Goal: Communication & Community: Ask a question

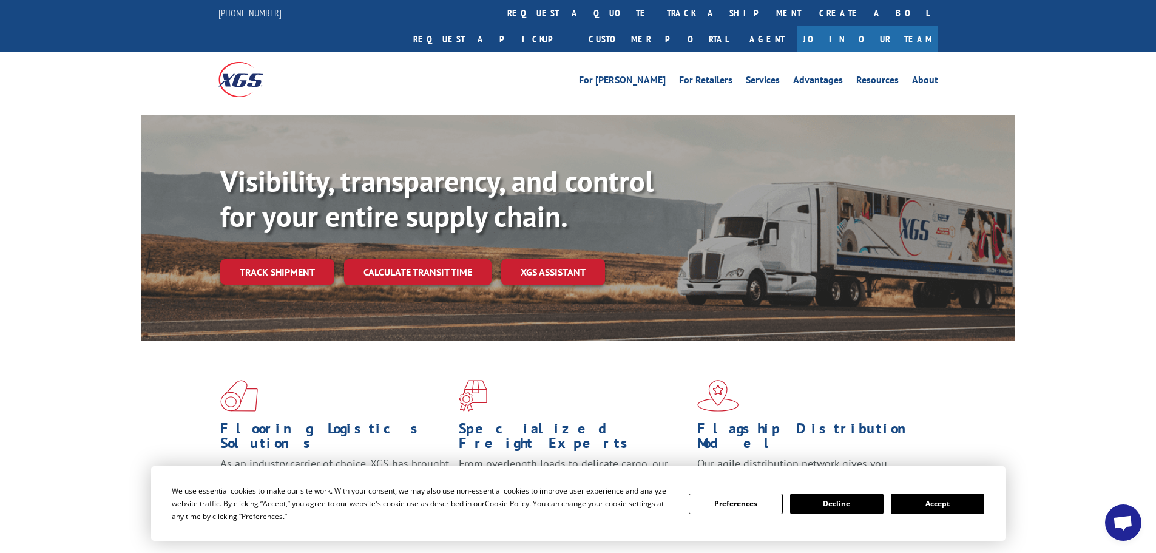
click at [963, 502] on button "Accept" at bounding box center [937, 503] width 93 height 21
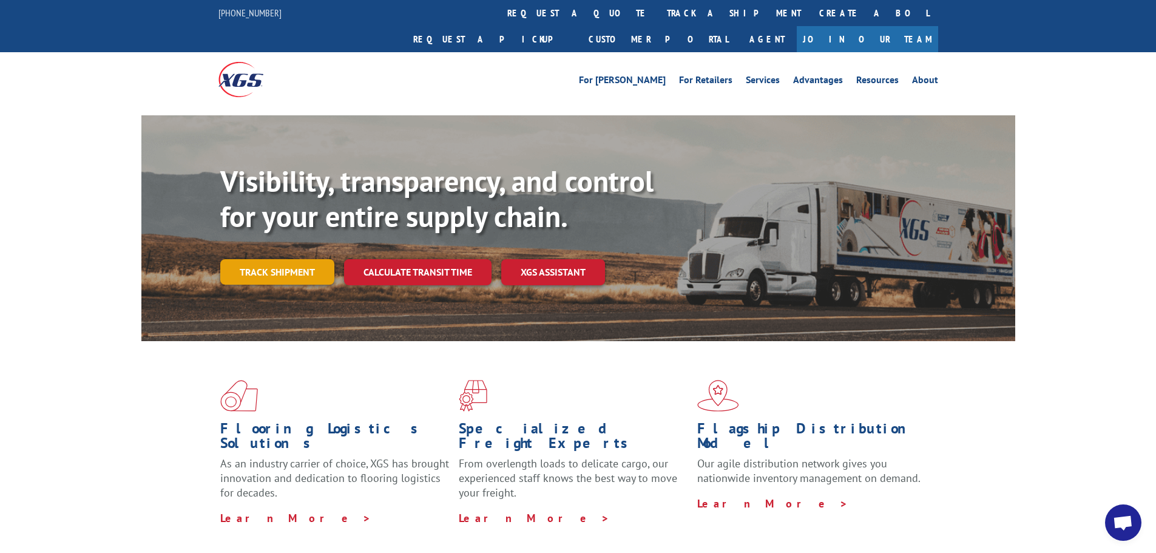
click at [289, 259] on link "Track shipment" at bounding box center [277, 271] width 114 height 25
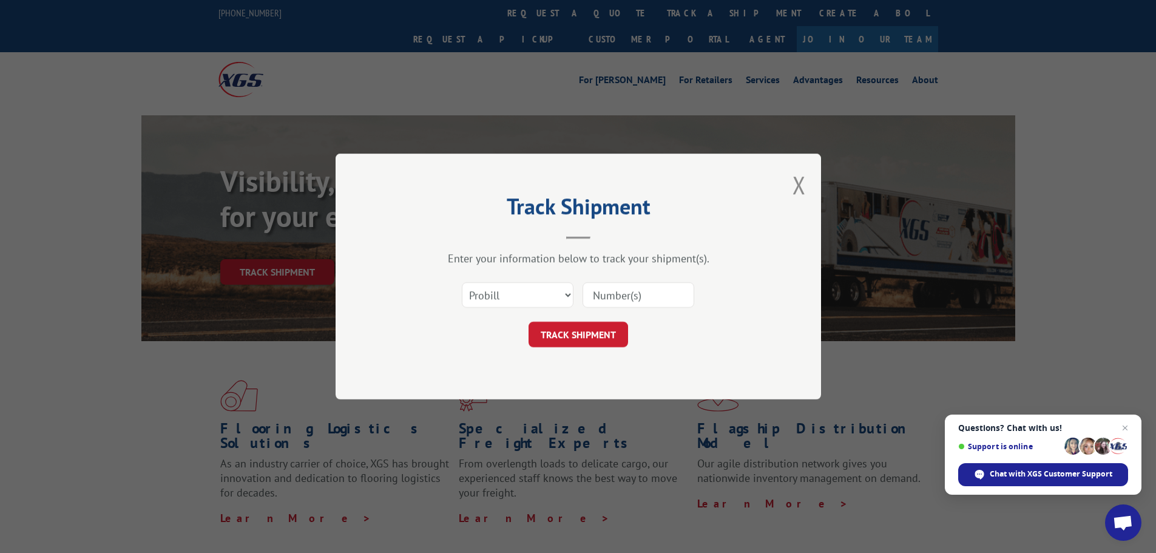
click at [651, 299] on input at bounding box center [638, 294] width 112 height 25
paste input "Credit for Returned Items"
type input "Credit for Returned Items"
click at [530, 300] on select "Select category... Probill BOL PO" at bounding box center [518, 294] width 112 height 25
click at [527, 303] on select "Select category... Probill BOL PO" at bounding box center [518, 294] width 112 height 25
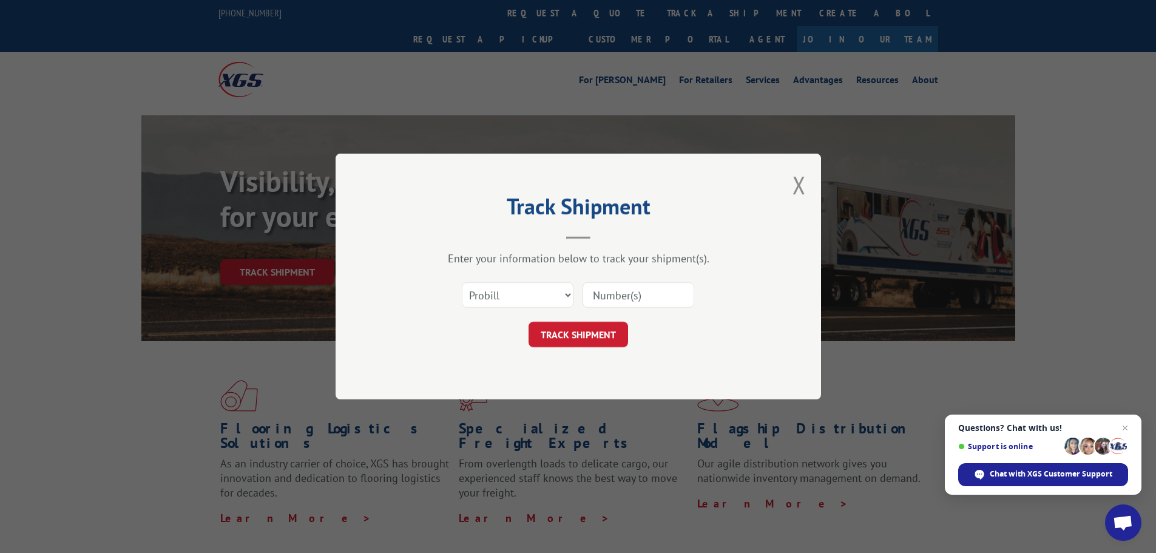
click at [616, 299] on input at bounding box center [638, 294] width 112 height 25
paste input "17664227"
type input "17664227"
click at [601, 334] on button "TRACK SHIPMENT" at bounding box center [578, 334] width 100 height 25
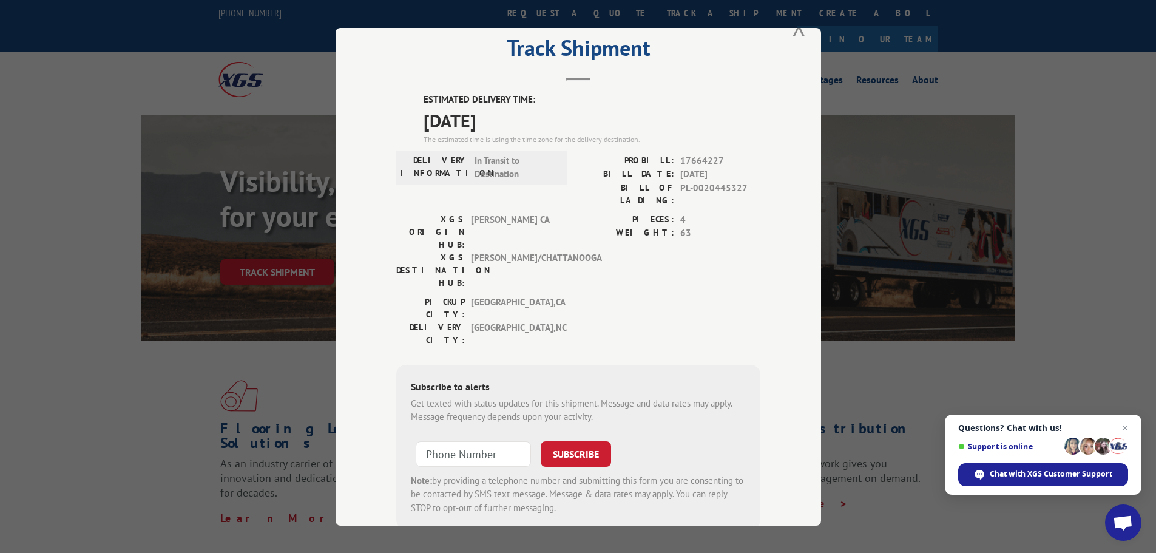
scroll to position [49, 0]
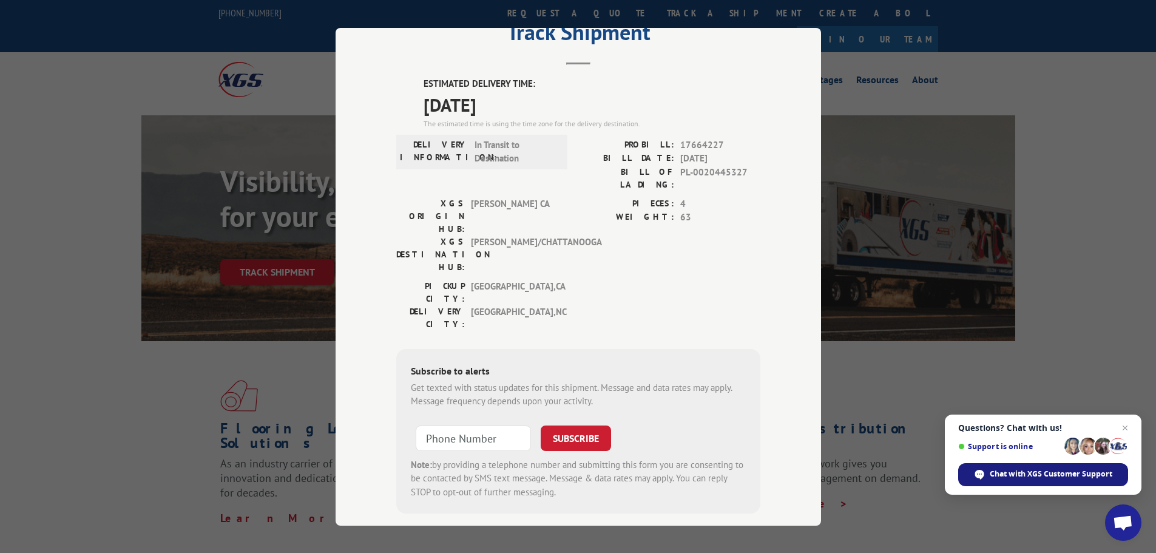
click at [1065, 466] on div "Chat with XGS Customer Support" at bounding box center [1043, 474] width 170 height 23
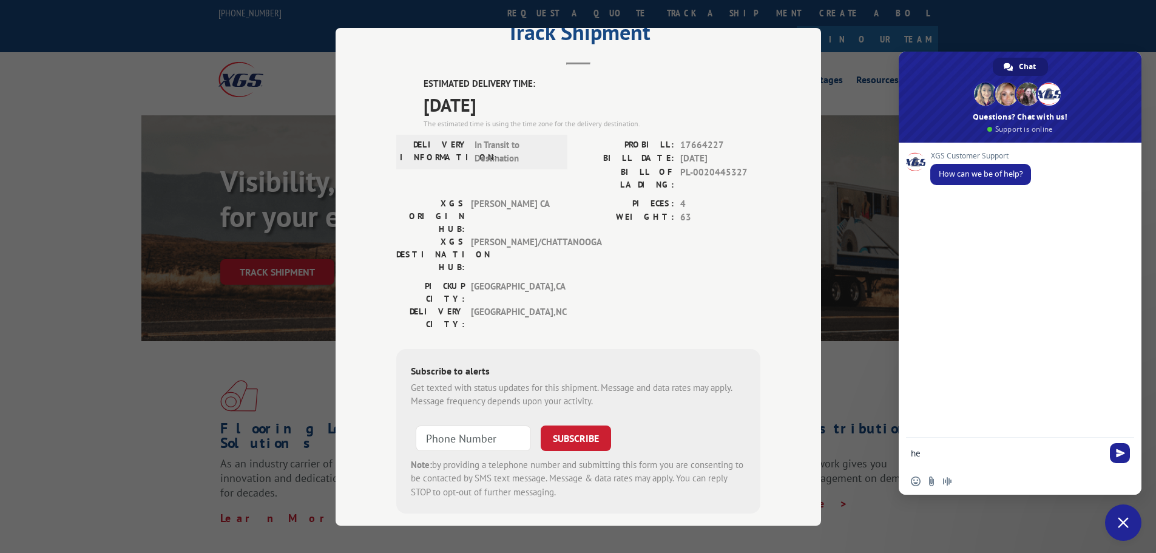
type textarea "h"
type textarea "Hello we're waiting ona shipment to arrive and estimated arrival date is anothe…"
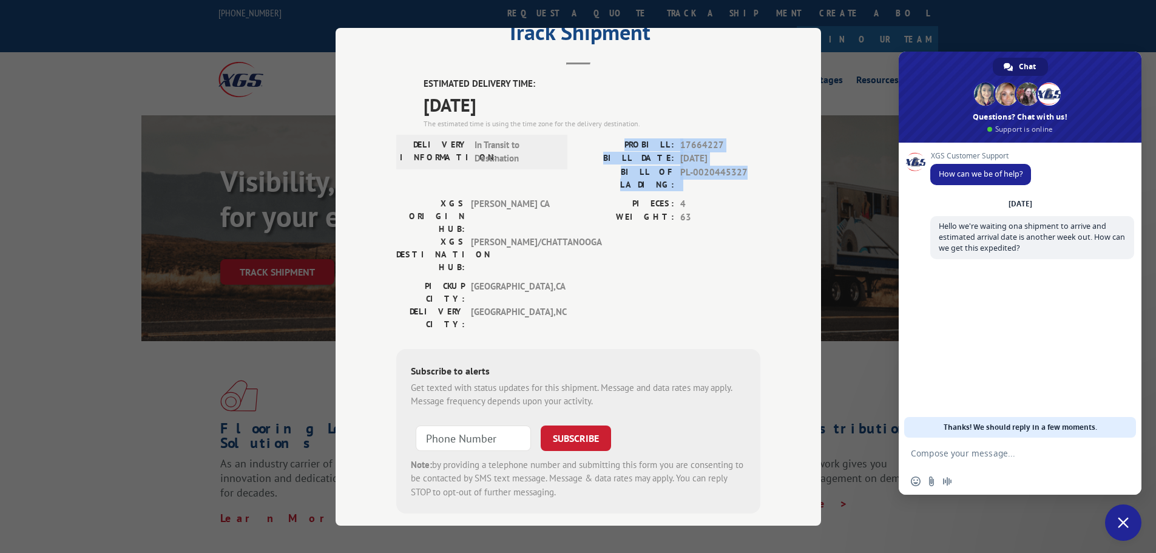
drag, startPoint x: 631, startPoint y: 141, endPoint x: 756, endPoint y: 178, distance: 130.5
click at [754, 178] on div "PROBILL: 17664227 BILL DATE: 09/30/2025 BILL OF LADING: PL-0020445327" at bounding box center [669, 164] width 182 height 53
copy div "PROBILL: 17664227 BILL DATE: 09/30/2025 BILL OF LADING: PL-0020445327"
click at [994, 460] on form at bounding box center [1007, 453] width 192 height 33
click at [1000, 454] on textarea "Compose your message..." at bounding box center [1007, 453] width 192 height 11
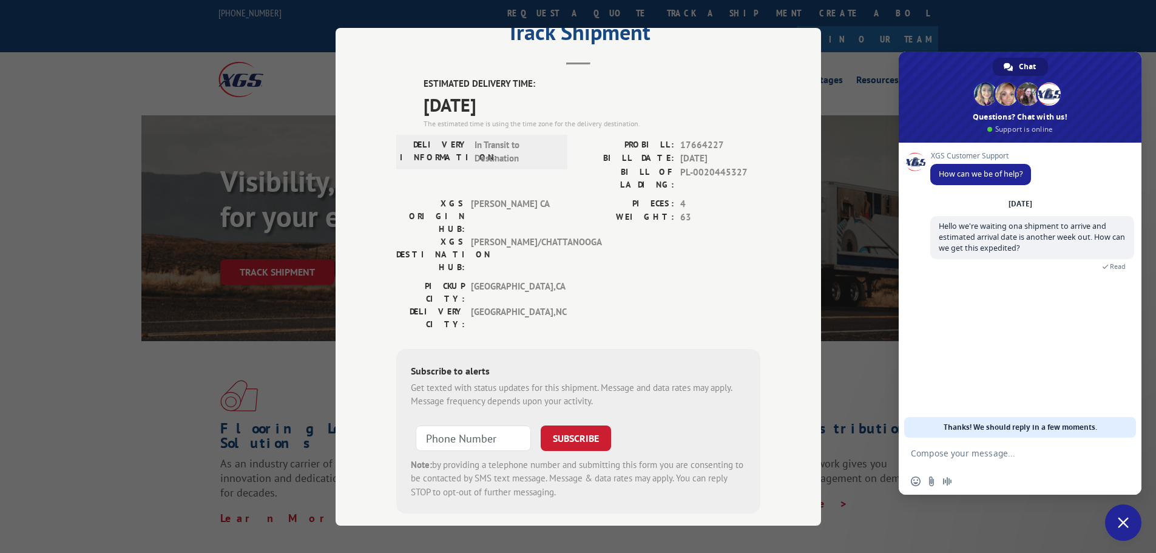
paste textarea "PROBILL: 17664227 BILL DATE: 09/30/2025 BILL OF LADING: PL-0020445327"
type textarea "PROBILL: 17664227 BILL DATE: 09/30/2025 BILL OF LADING: PL-0020445327"
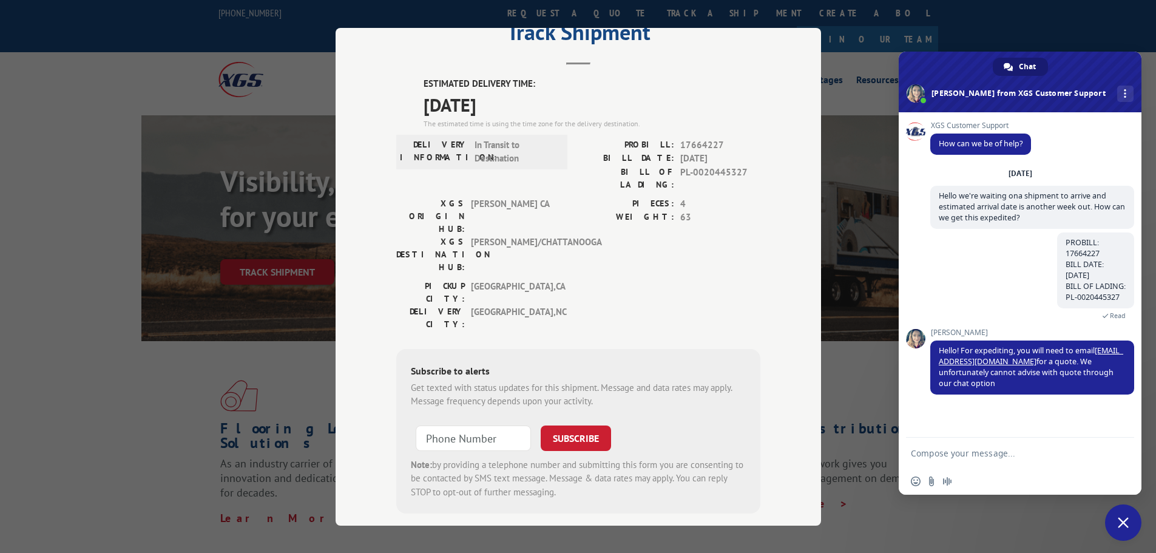
click at [987, 449] on textarea "Compose your message..." at bounding box center [1007, 453] width 192 height 11
type textarea "This item has already been shipped. I don't understand why it's taking so long …"
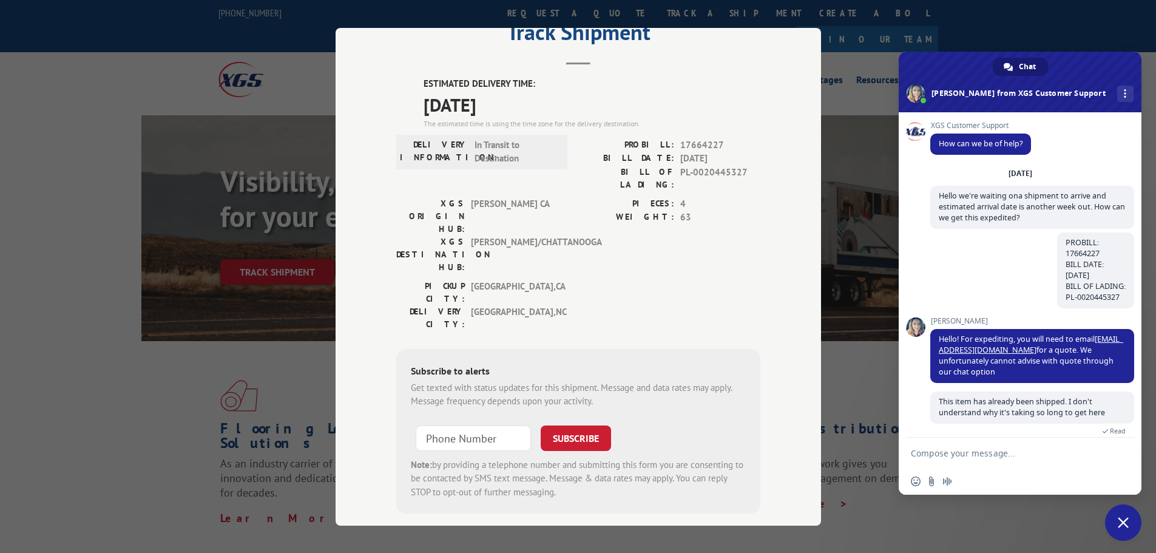
scroll to position [64, 0]
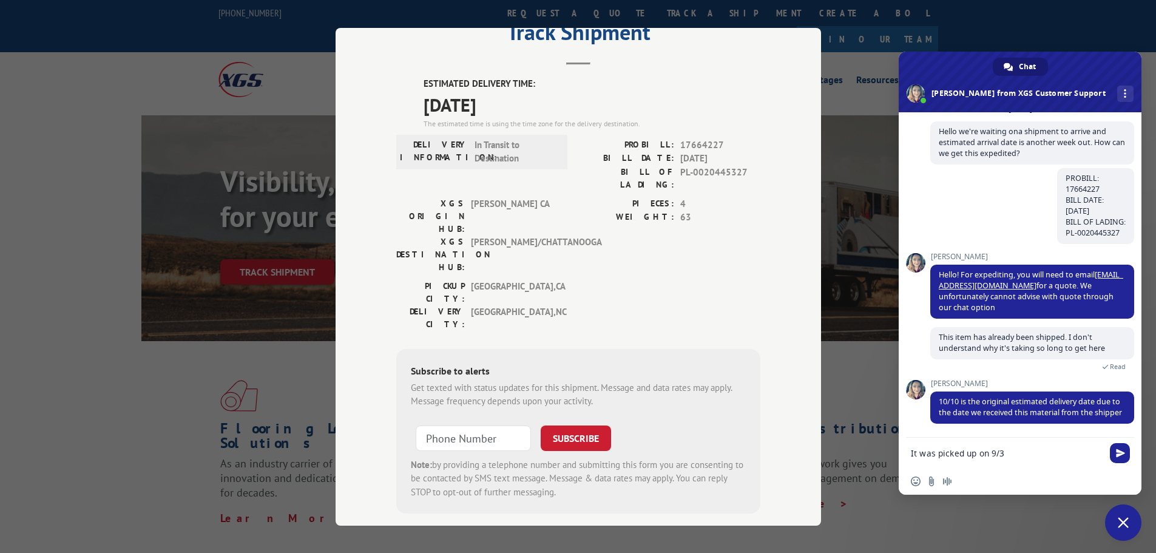
type textarea "It was picked up on 9/30"
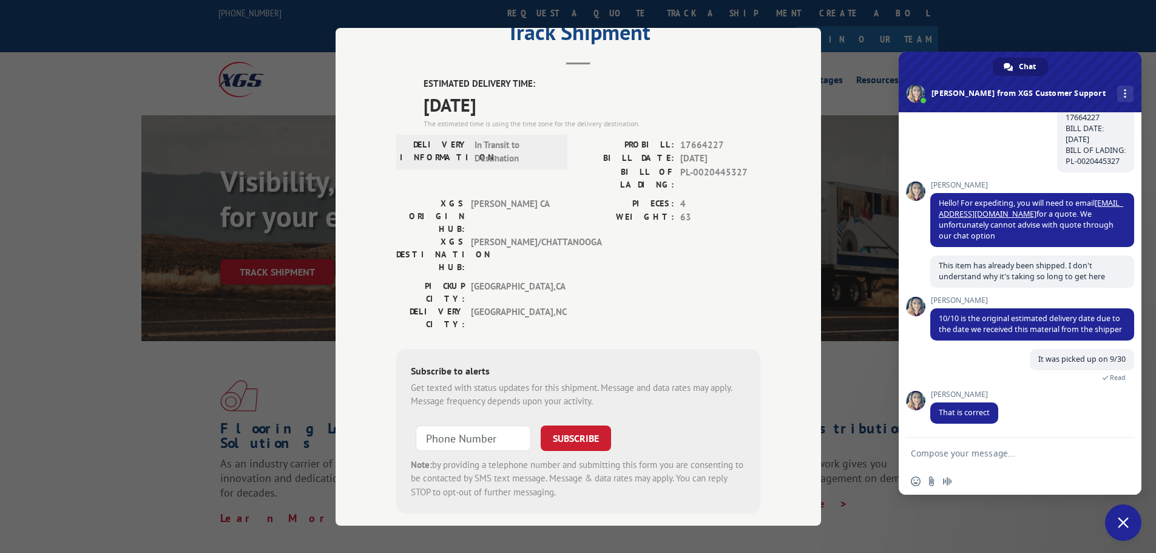
scroll to position [0, 0]
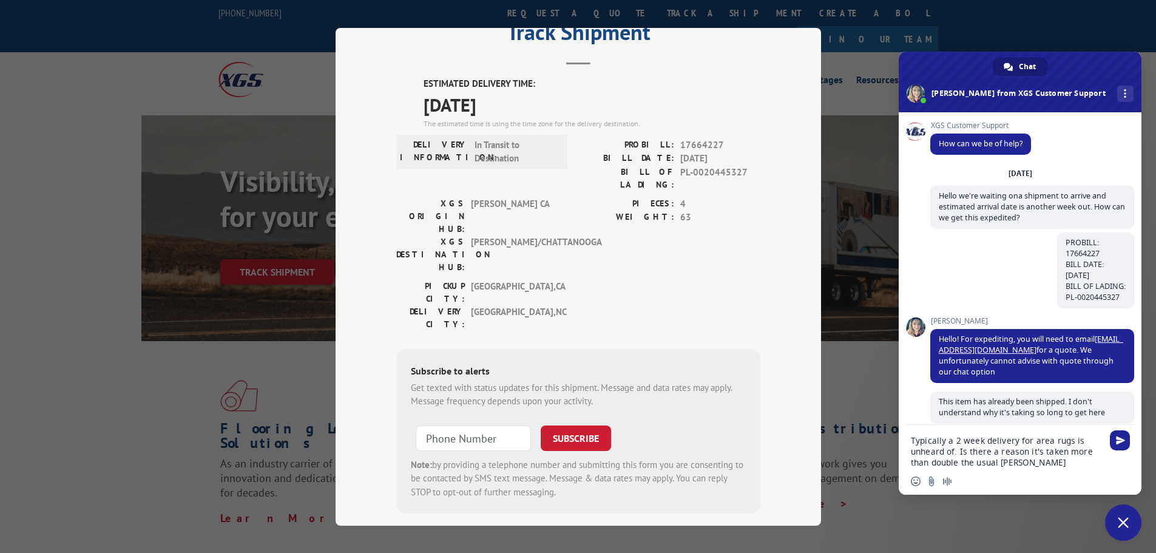
type textarea "Typically a 2 week delivery for area rugs is unheard of. Is there a reason it's…"
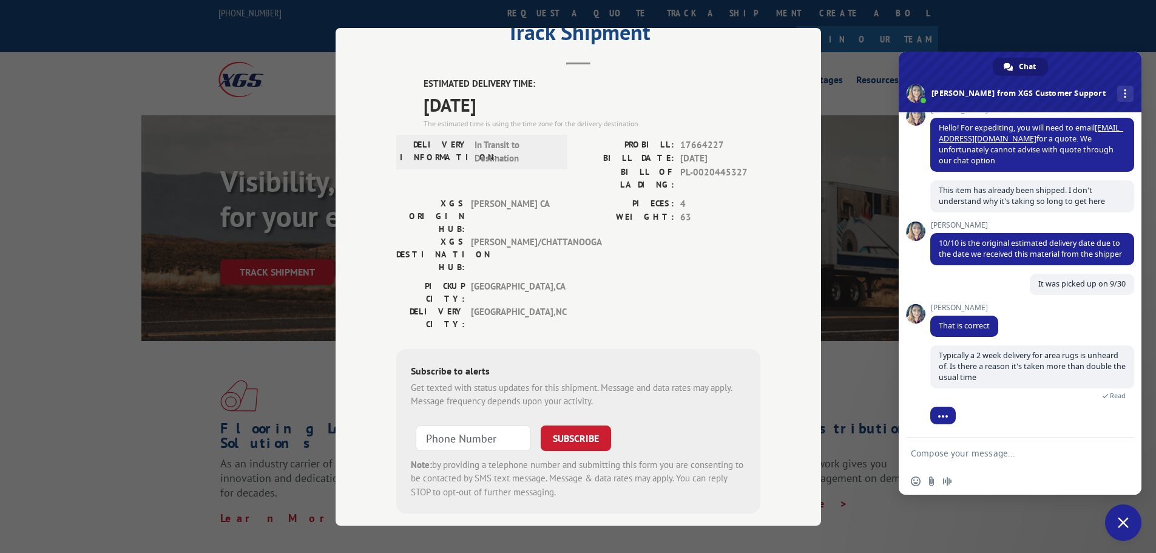
click at [1125, 522] on span "Close chat" at bounding box center [1123, 522] width 11 height 11
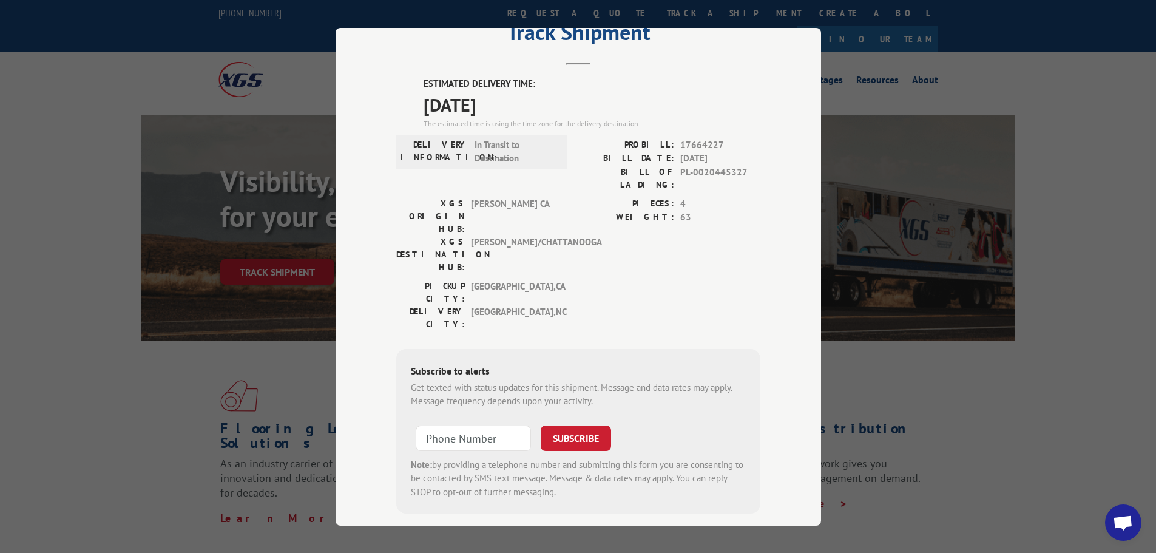
click at [1126, 521] on span "Open chat" at bounding box center [1123, 523] width 20 height 17
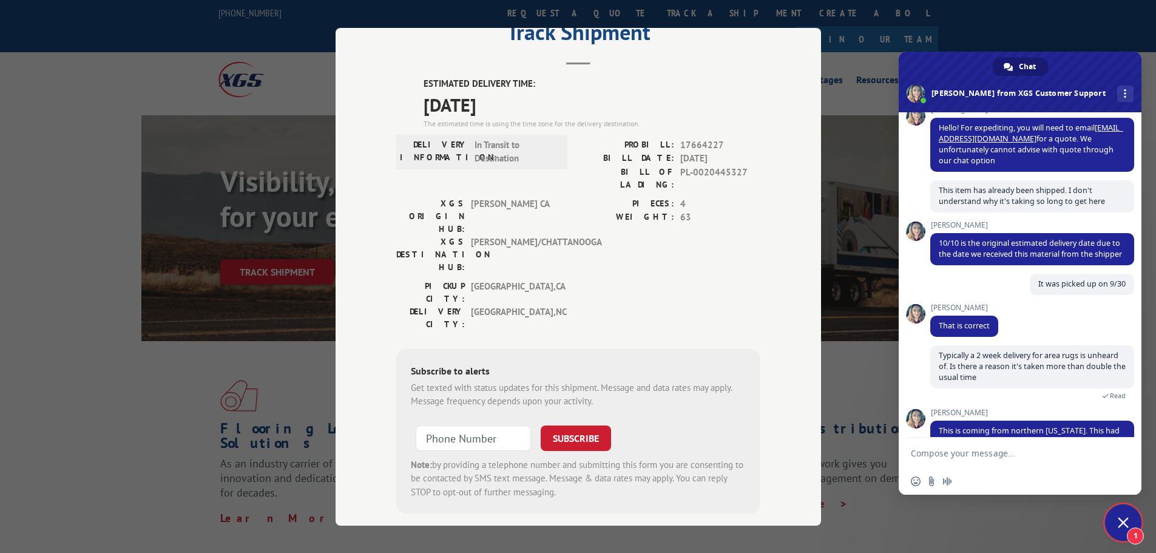
scroll to position [306, 0]
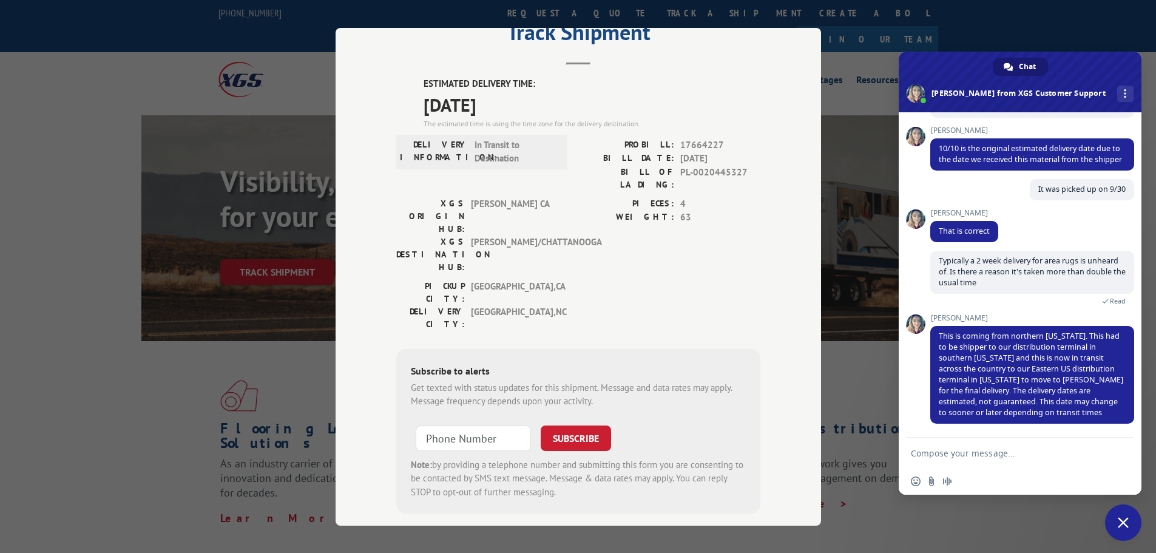
click at [1113, 451] on div at bounding box center [1119, 454] width 19 height 18
click at [1061, 449] on textarea "Compose your message..." at bounding box center [1007, 453] width 192 height 11
type textarea "Is there way to get it here faster?"
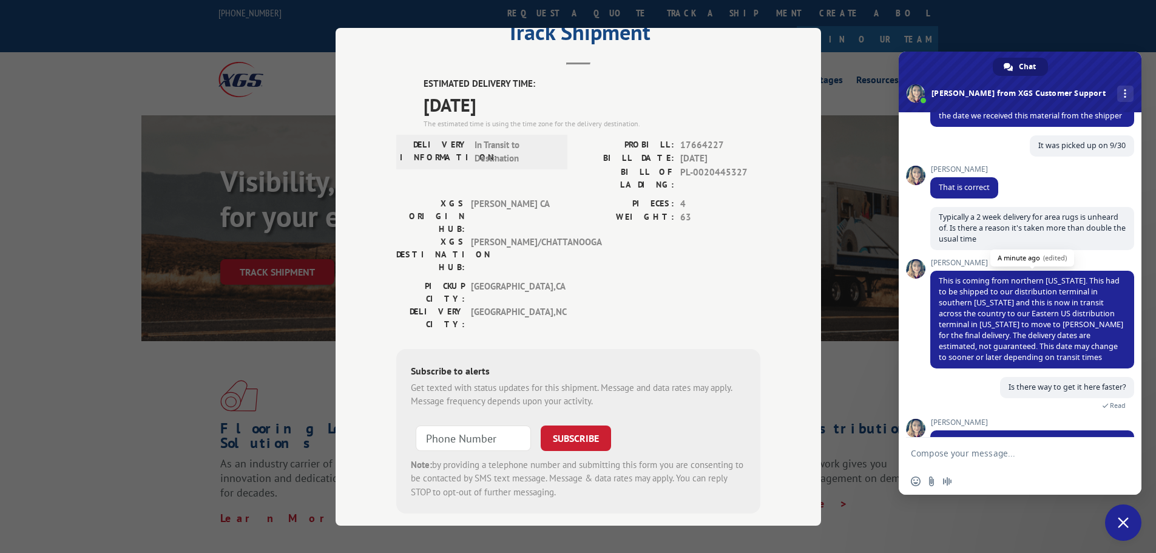
scroll to position [399, 0]
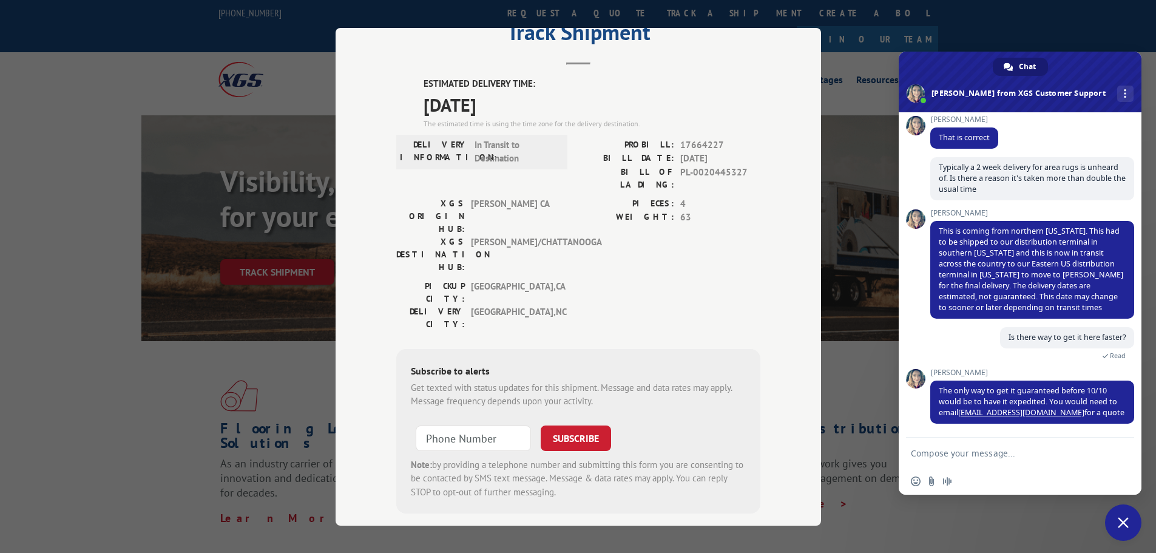
click at [1078, 444] on form at bounding box center [1007, 453] width 192 height 33
click at [999, 444] on form at bounding box center [1007, 453] width 192 height 33
click at [999, 450] on textarea "Compose your message..." at bounding box center [1007, 453] width 192 height 11
type textarea "Even though it's already been shipped? How would that work"
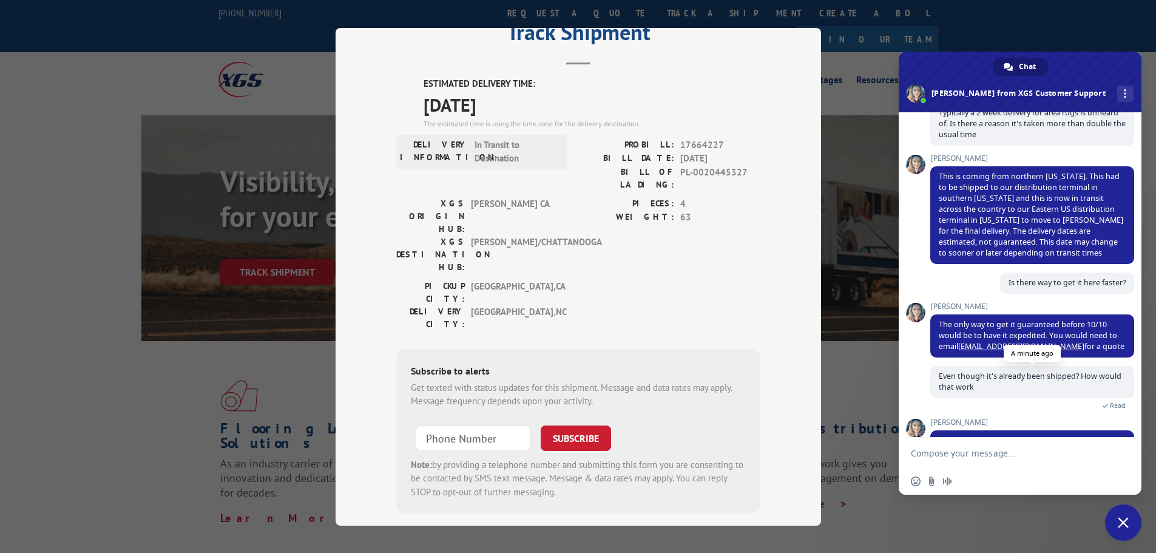
scroll to position [504, 0]
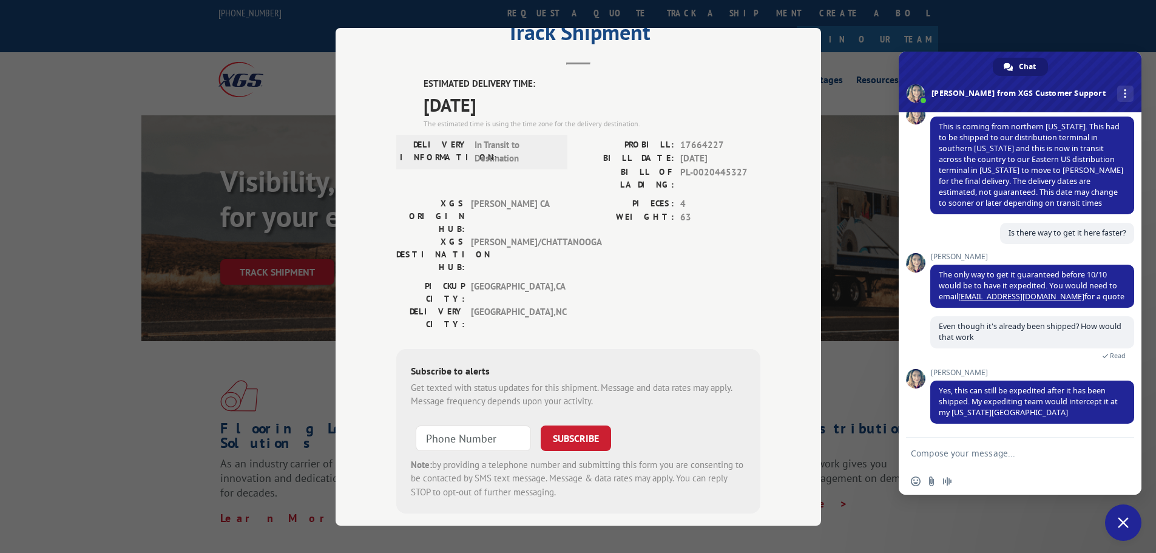
click at [1120, 521] on span "Close chat" at bounding box center [1123, 522] width 11 height 11
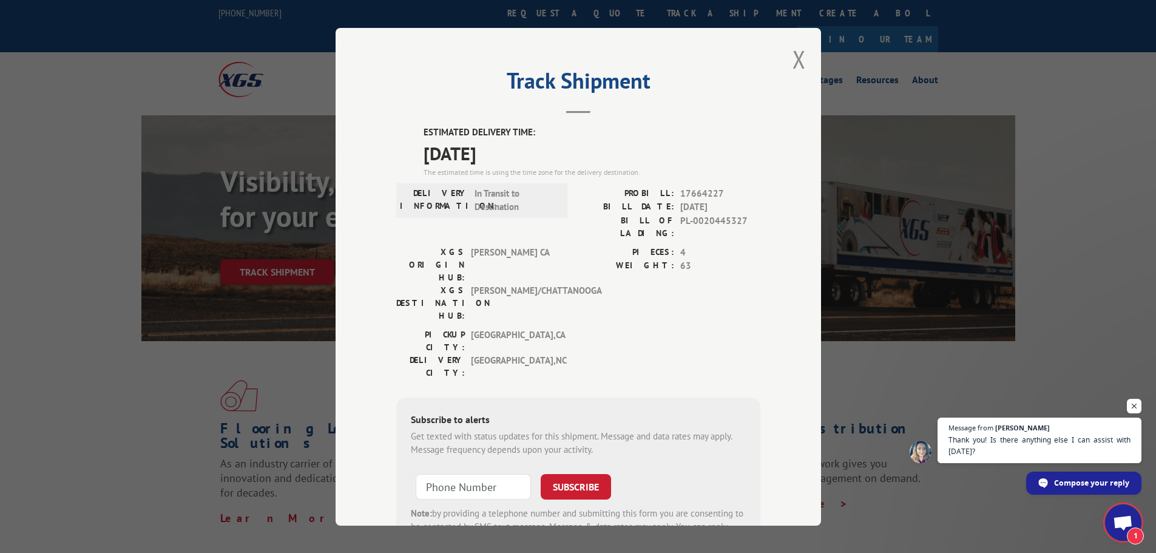
scroll to position [539, 0]
click at [1054, 443] on span "Thank you! Is there anything else I can assist with today?" at bounding box center [1039, 446] width 185 height 24
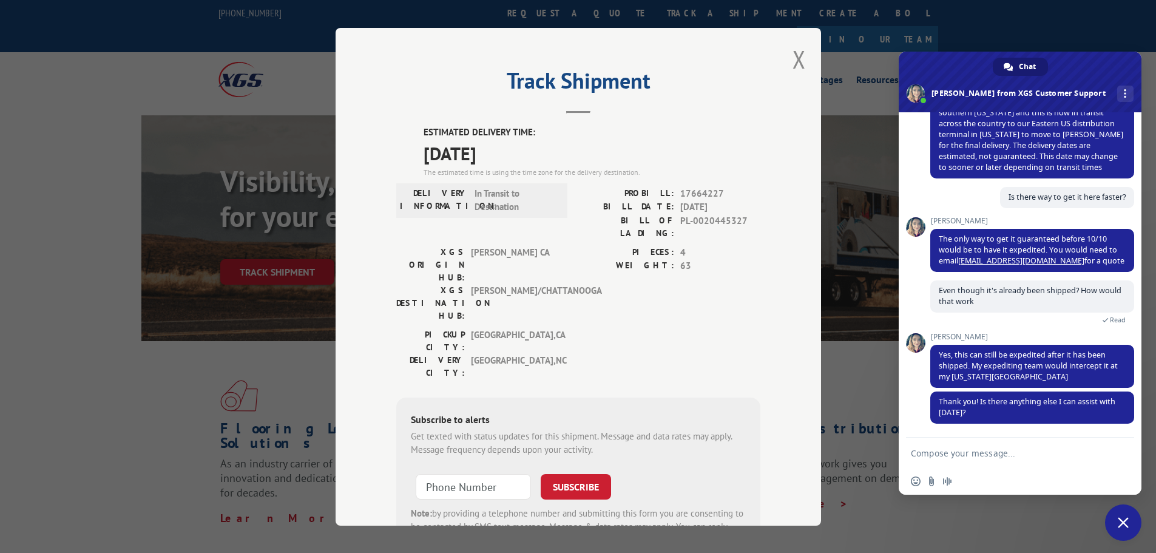
click at [1131, 520] on span "Close chat" at bounding box center [1123, 522] width 36 height 36
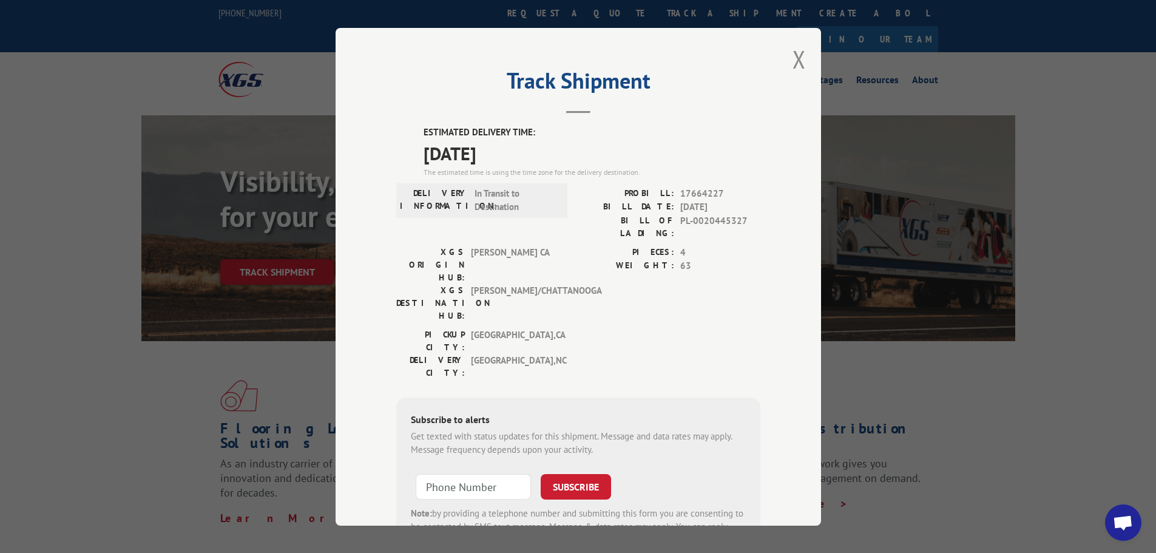
click at [1124, 518] on span "Open chat" at bounding box center [1123, 523] width 20 height 17
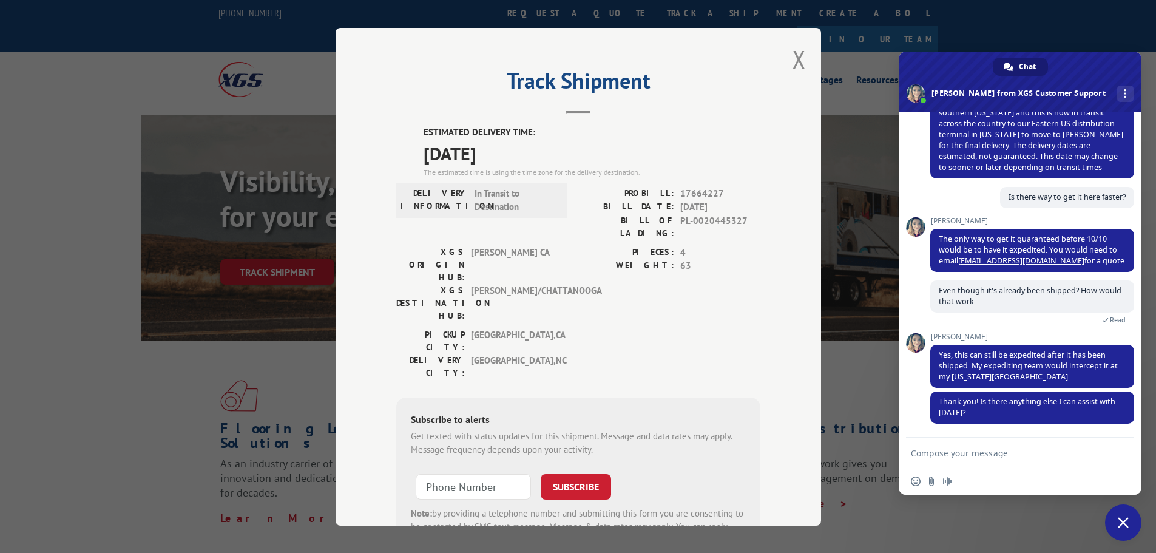
click at [1091, 446] on form at bounding box center [1007, 453] width 192 height 33
click at [1004, 454] on textarea "Compose your message..." at bounding box center [1007, 453] width 192 height 11
type textarea "No not at this time."
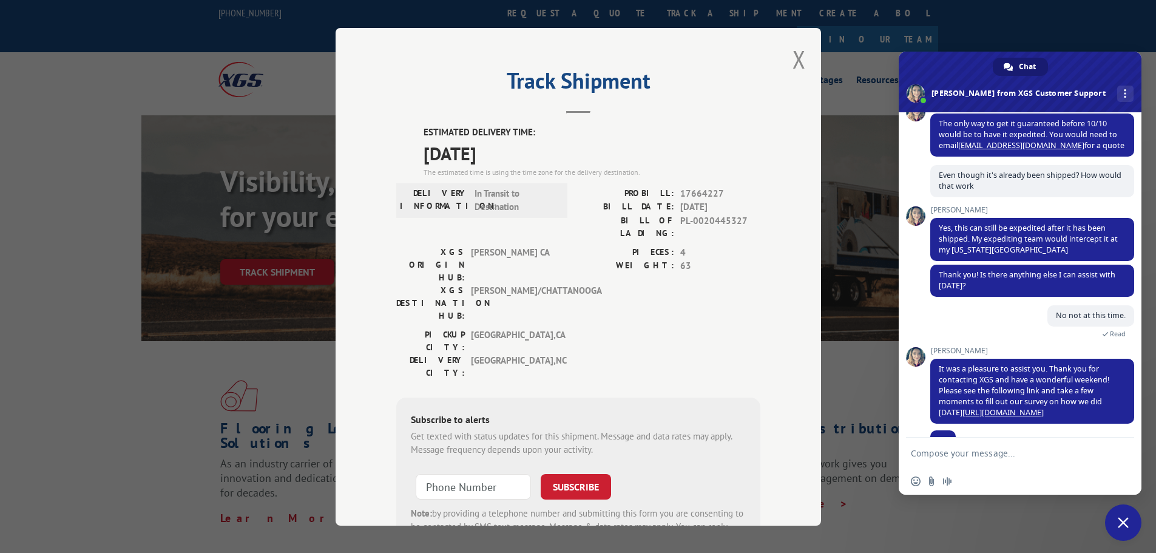
scroll to position [678, 0]
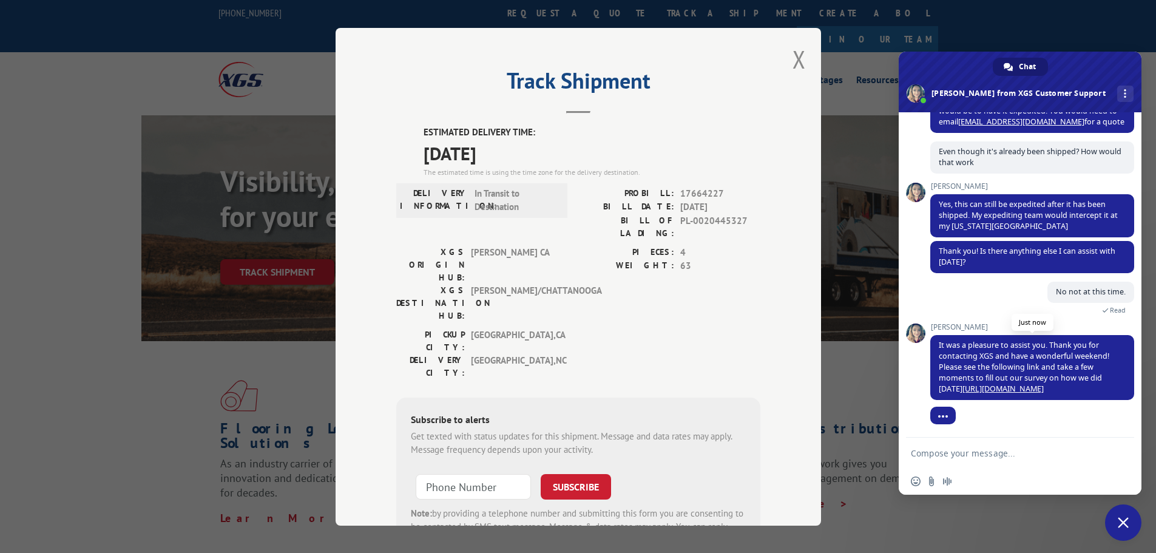
click at [1024, 386] on link "https://www.xgsi.com/survey" at bounding box center [1002, 388] width 81 height 10
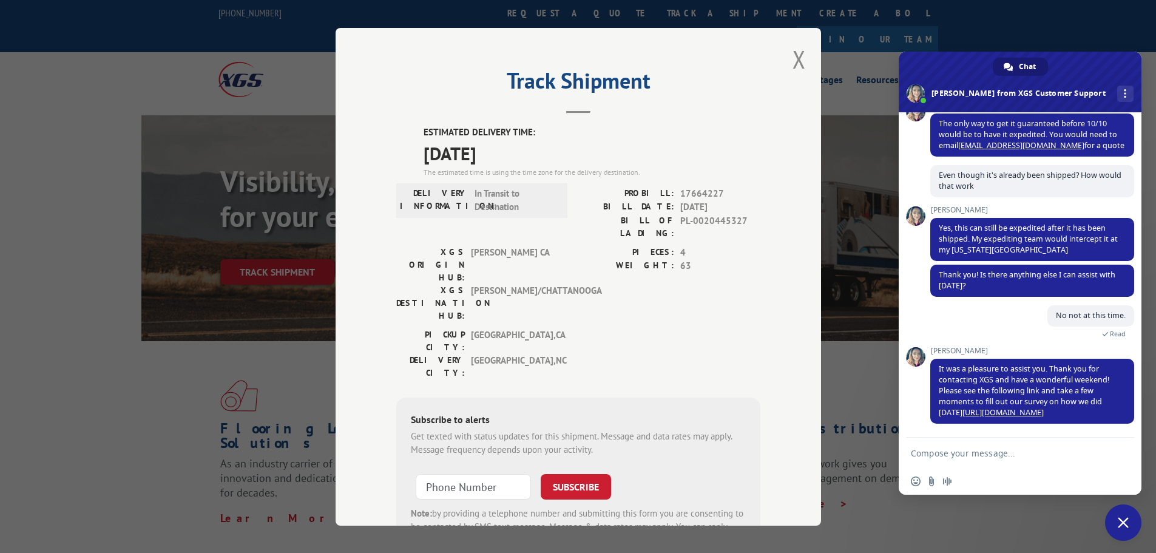
scroll to position [655, 0]
click at [797, 55] on button "Close modal" at bounding box center [798, 59] width 13 height 32
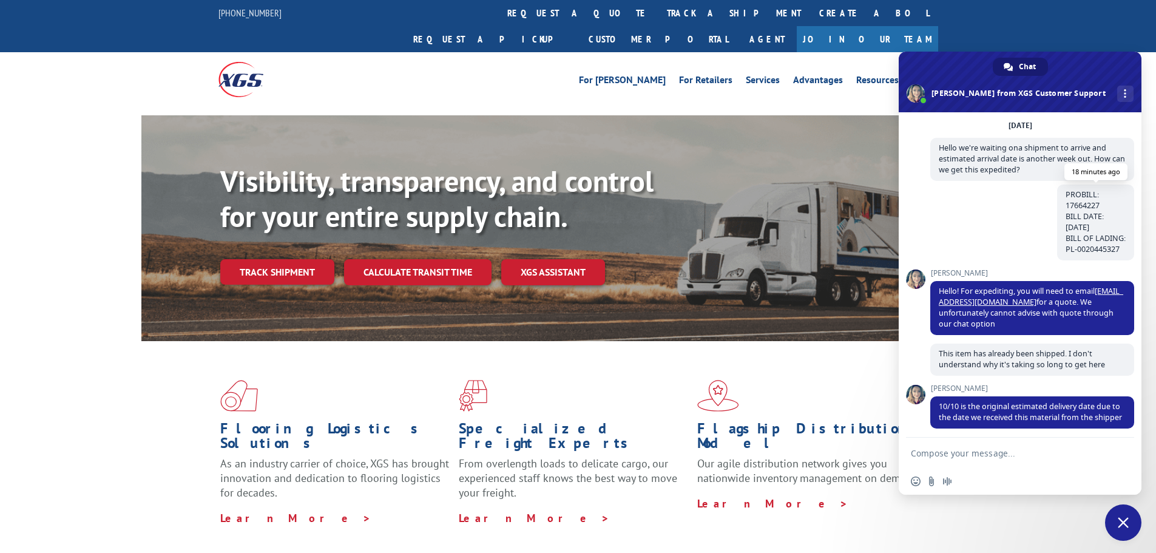
scroll to position [0, 0]
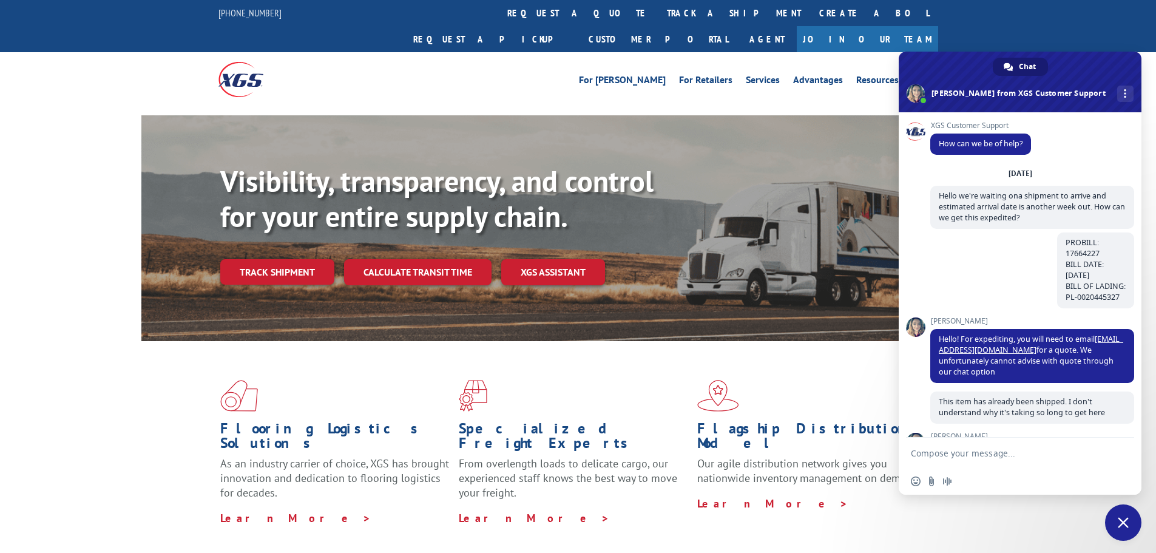
click at [1121, 522] on span "Close chat" at bounding box center [1123, 522] width 11 height 11
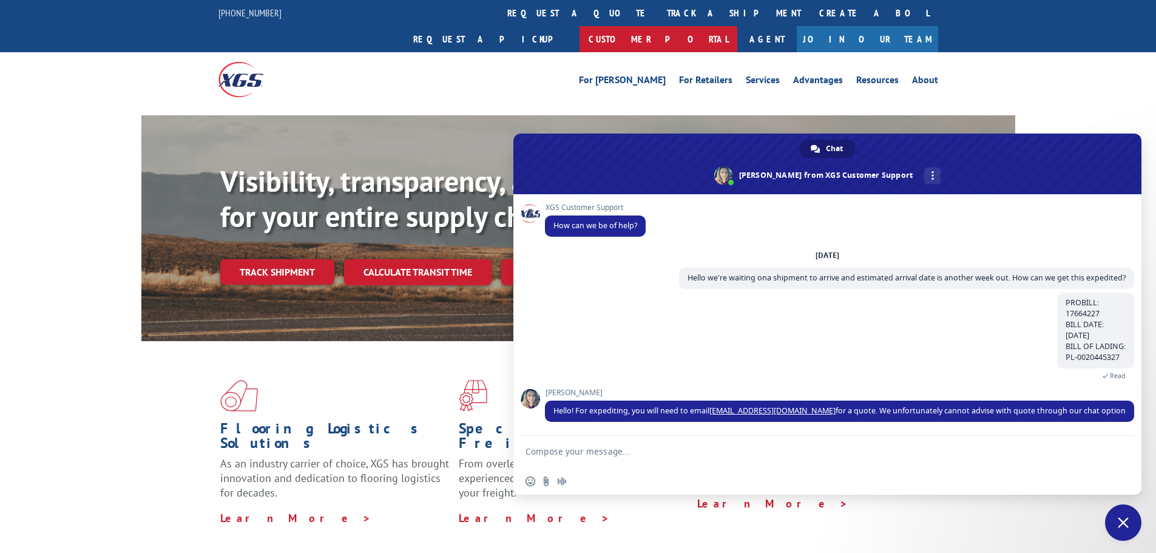
type textarea "This item has already been shipped."
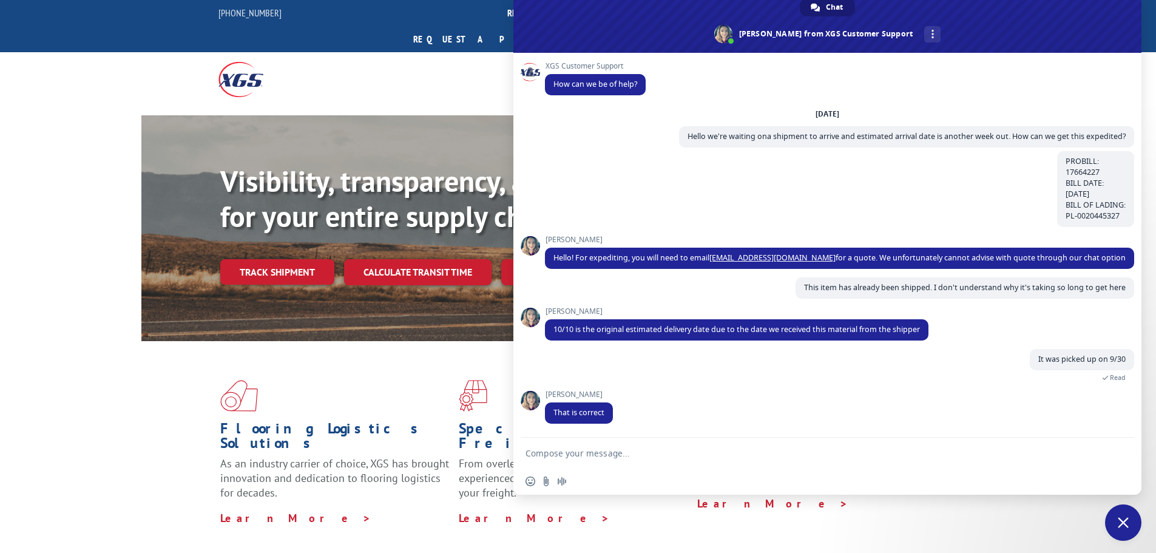
type textarea "Typically a 2 week delivery for area rugs is unheard of."
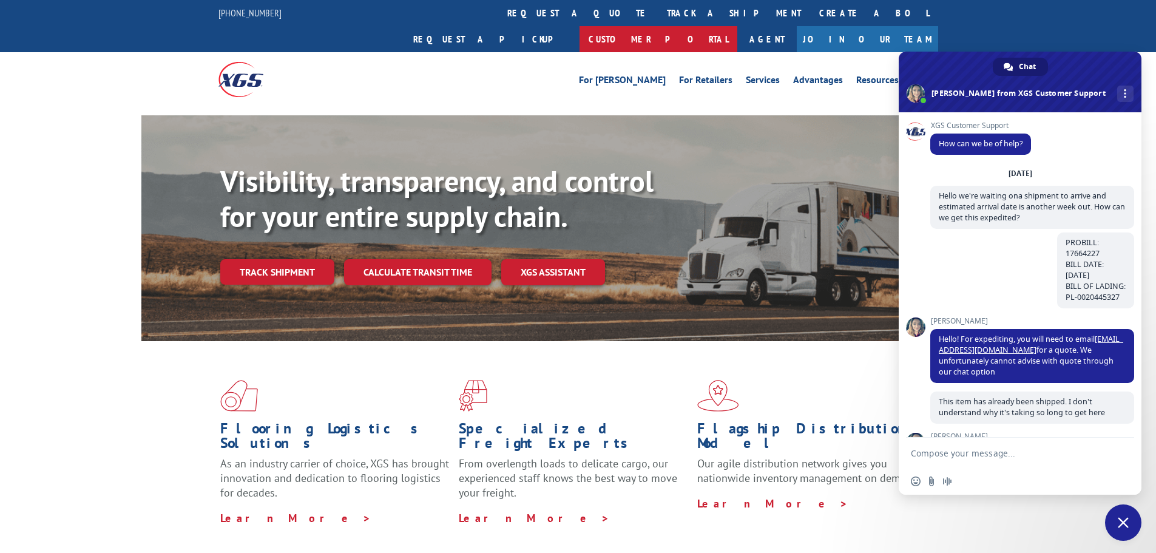
scroll to position [211, 0]
